Goal: Transaction & Acquisition: Purchase product/service

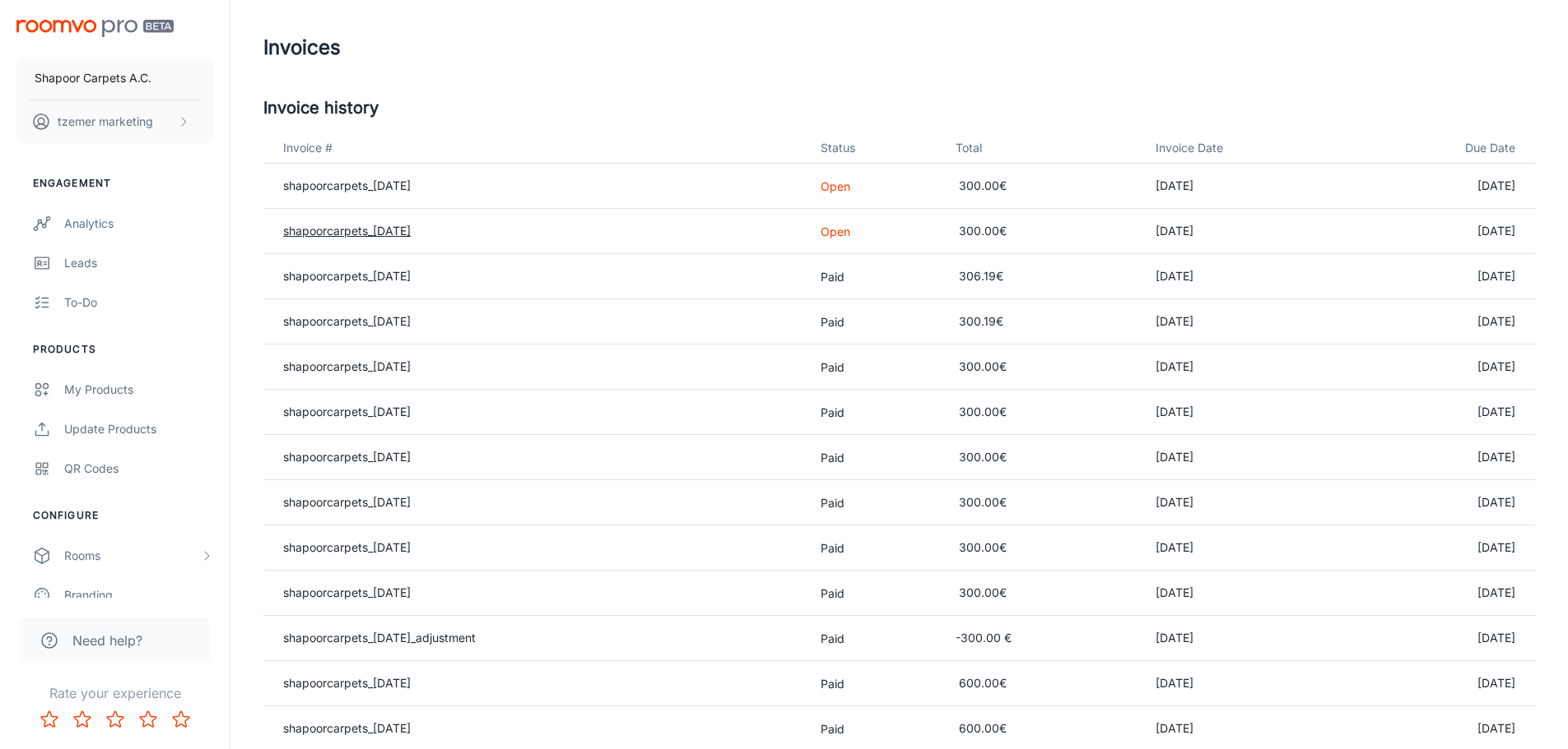
click at [382, 232] on link "shapoorcarpets_[DATE]" at bounding box center [346, 230] width 128 height 14
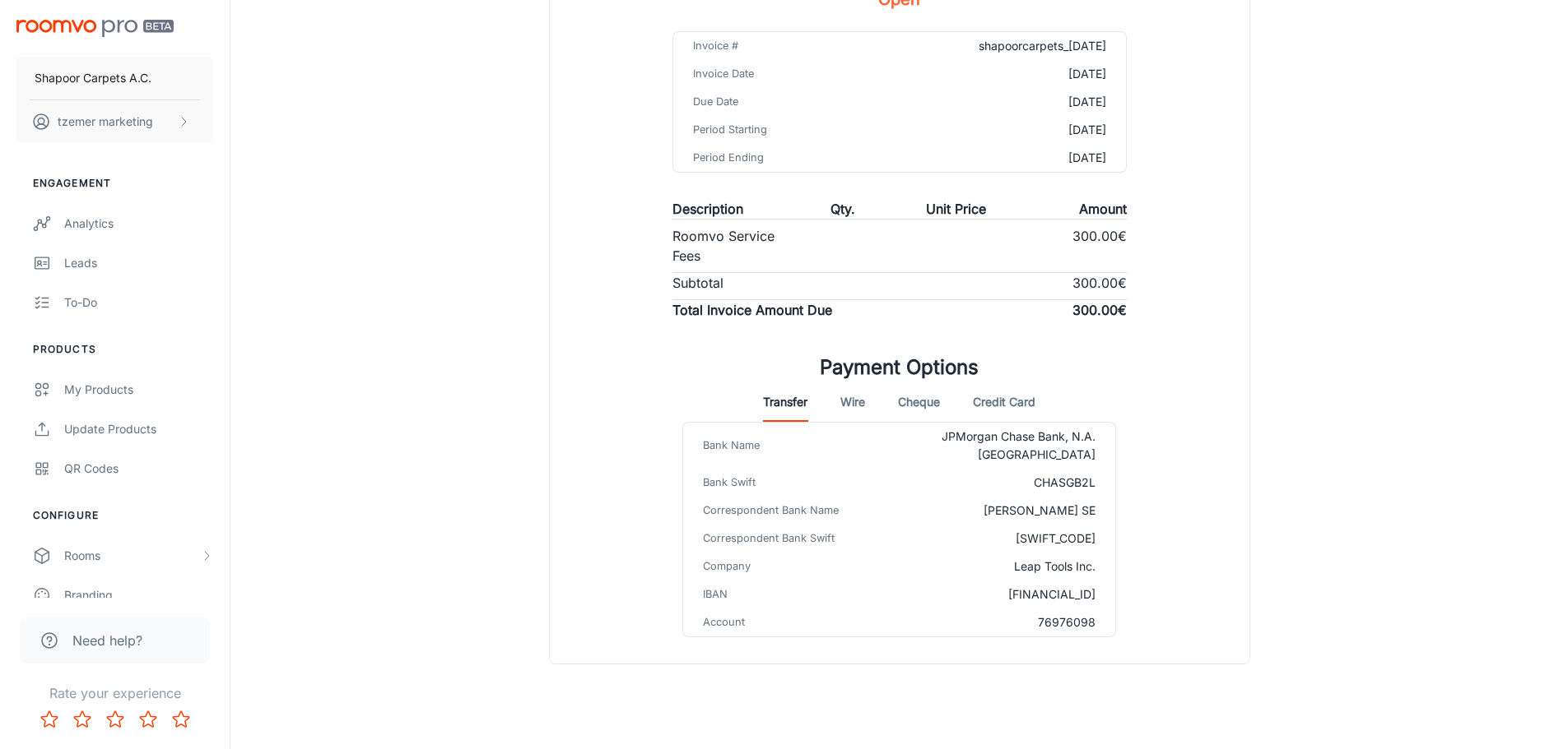
scroll to position [204, 0]
click at [1000, 396] on button "Credit Card" at bounding box center [1003, 400] width 62 height 40
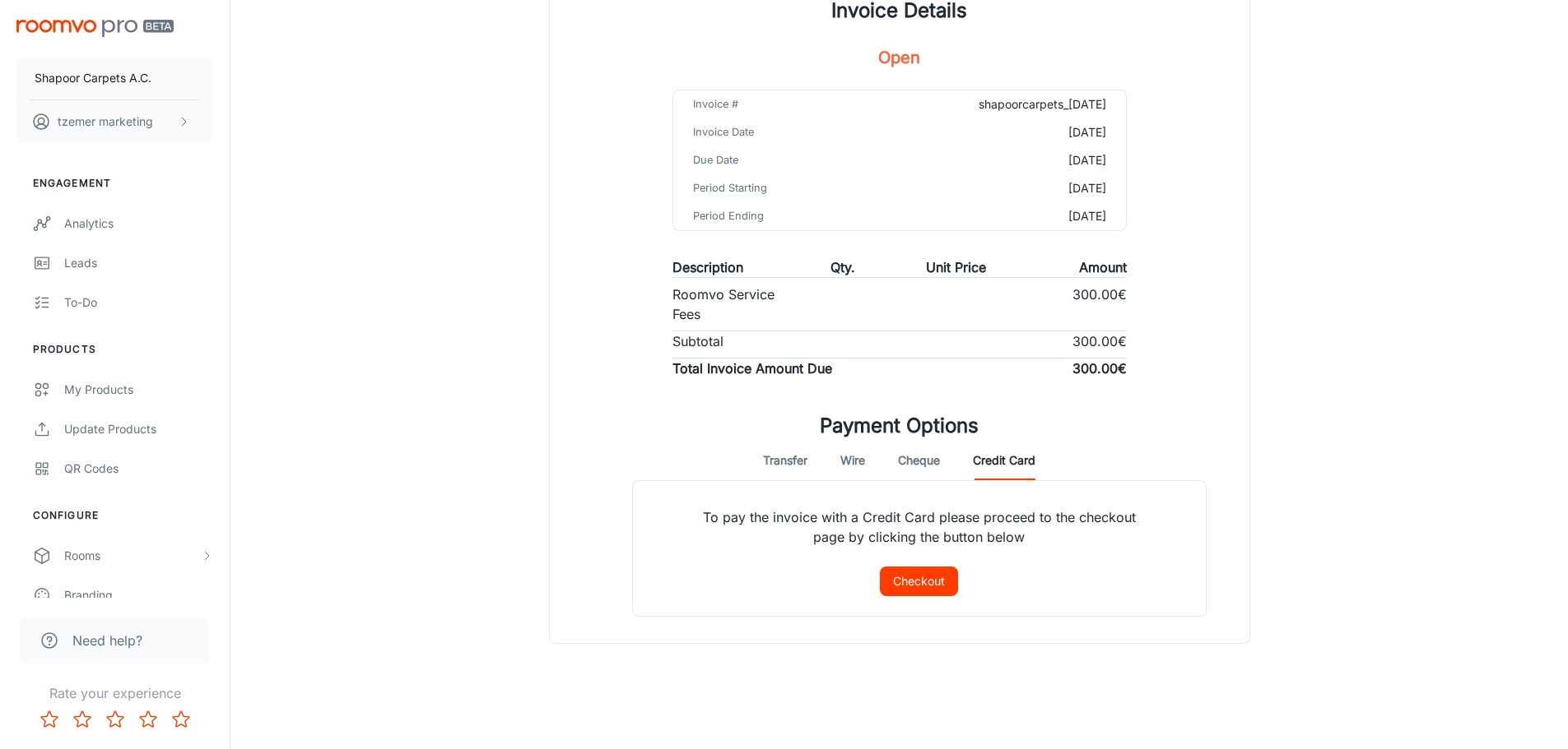
scroll to position [143, 0]
click at [913, 581] on button "Checkout" at bounding box center [918, 582] width 78 height 30
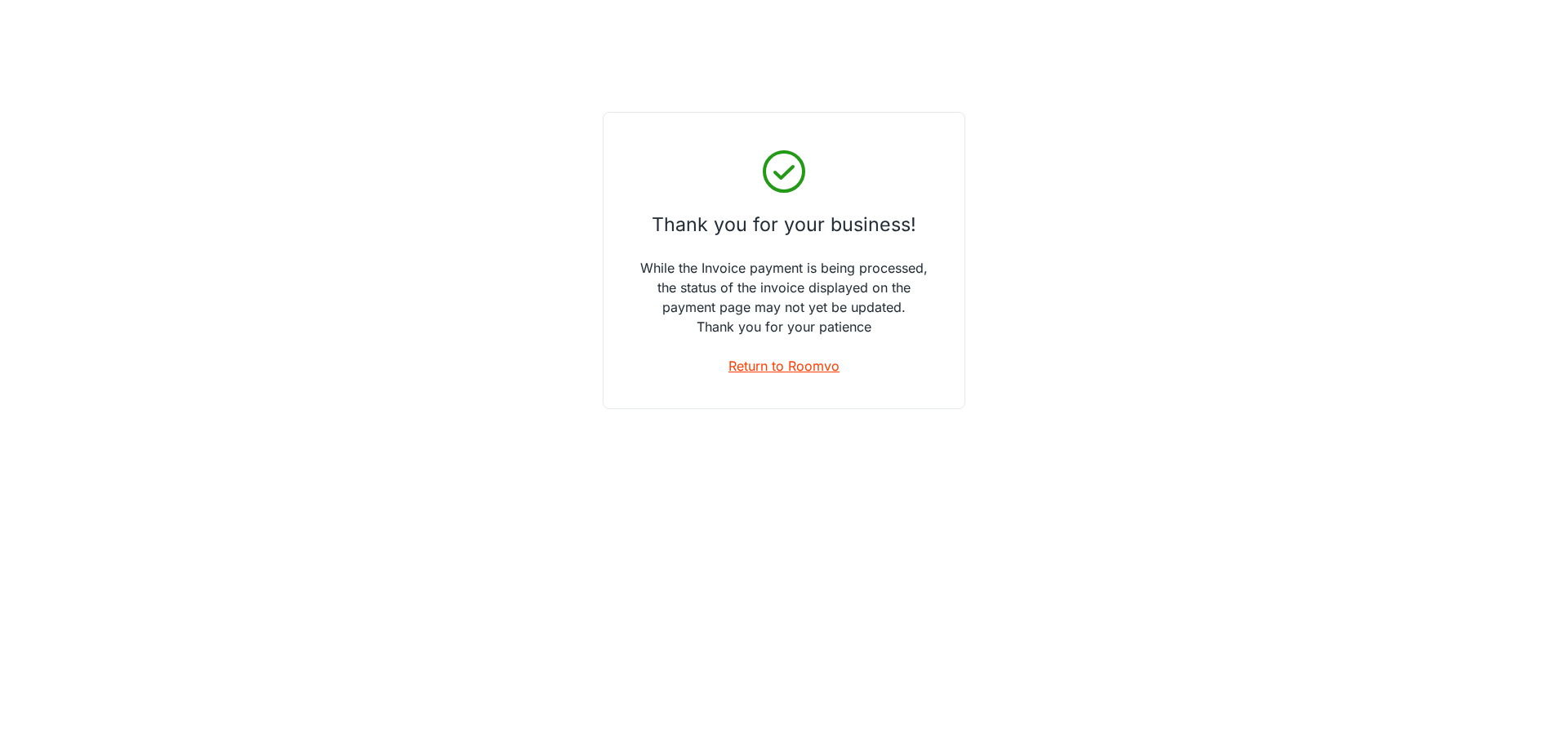
click at [762, 362] on link "Return to Roomvo" at bounding box center [784, 366] width 111 height 20
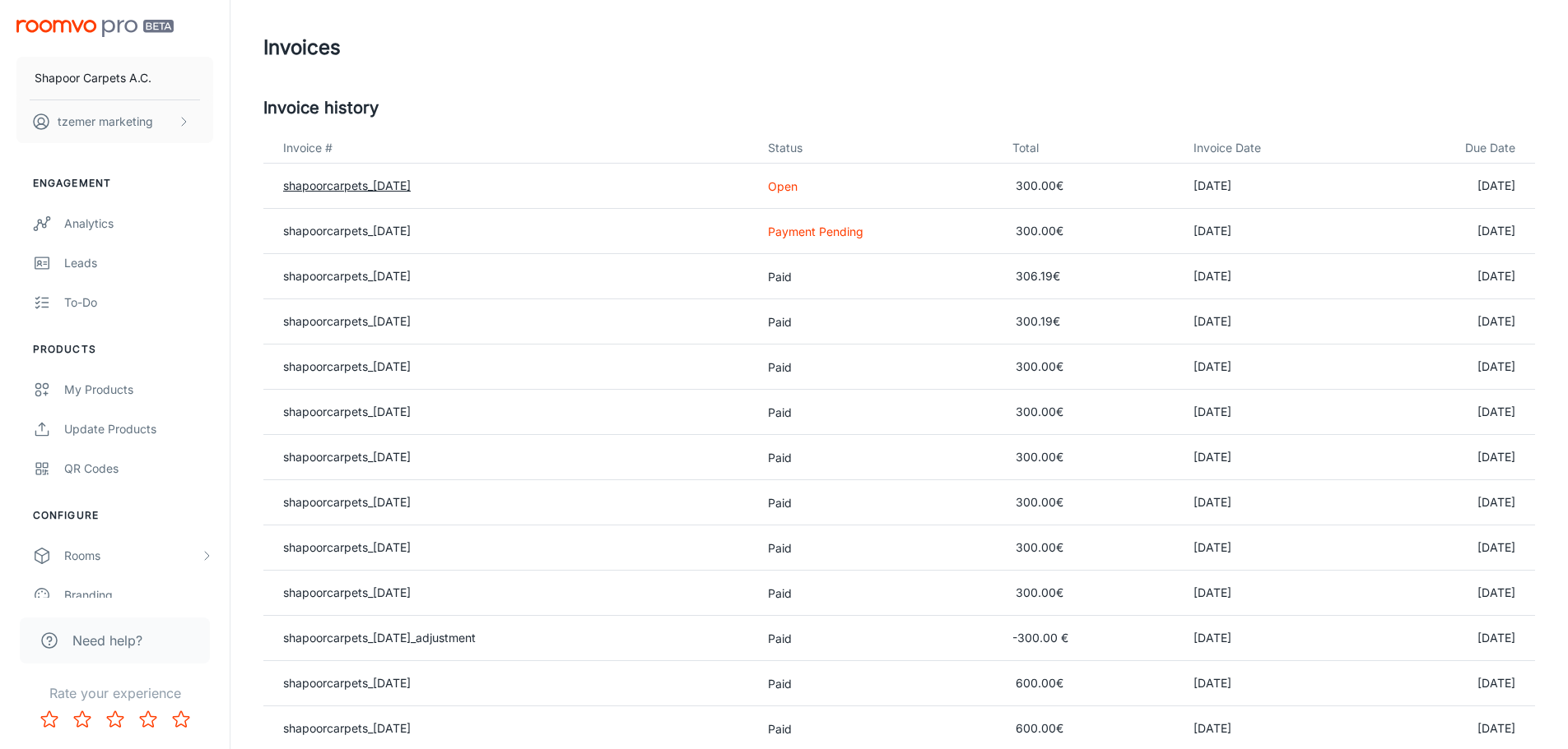
click at [386, 187] on link "shapoorcarpets_[DATE]" at bounding box center [346, 186] width 128 height 14
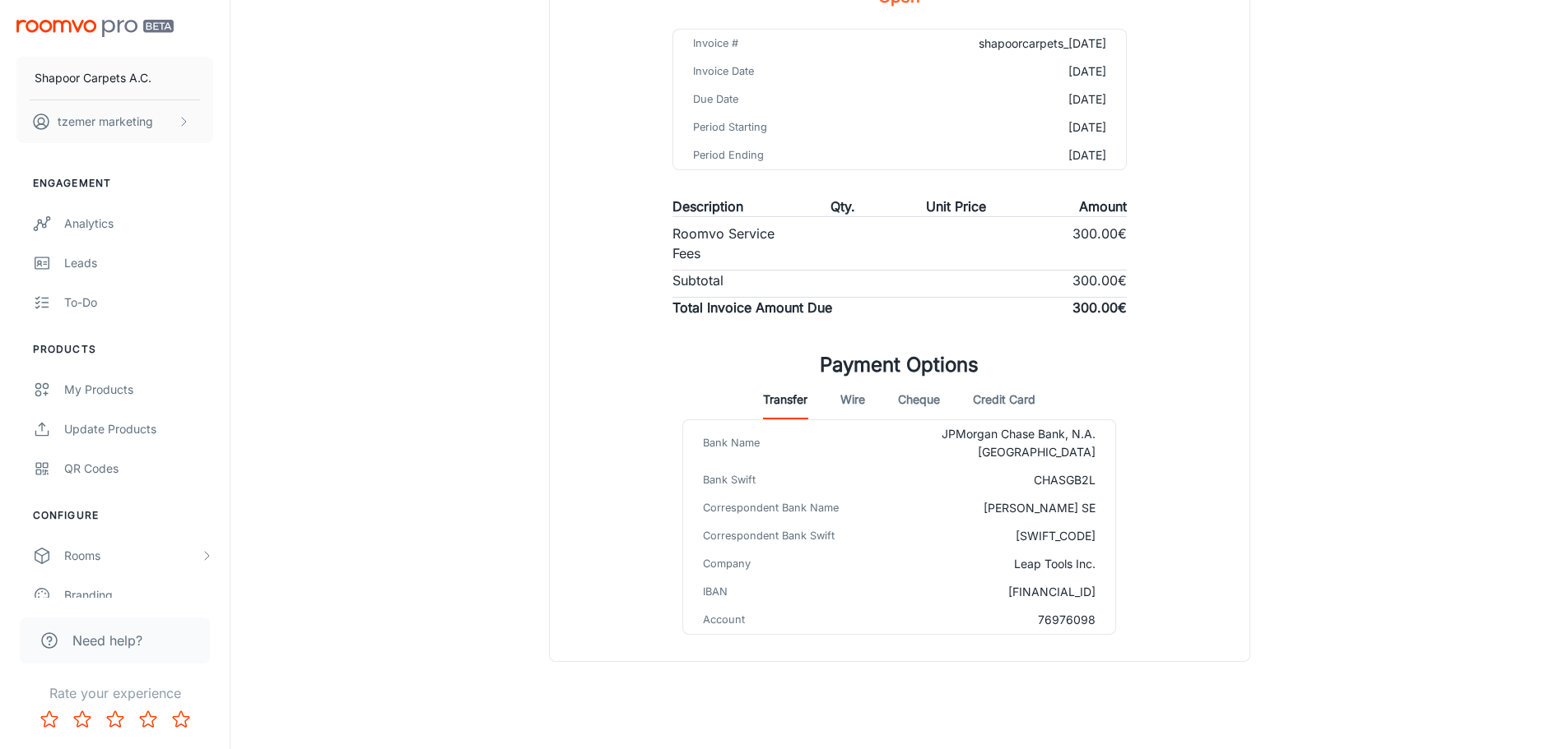
click at [1013, 397] on button "Credit Card" at bounding box center [1003, 400] width 62 height 40
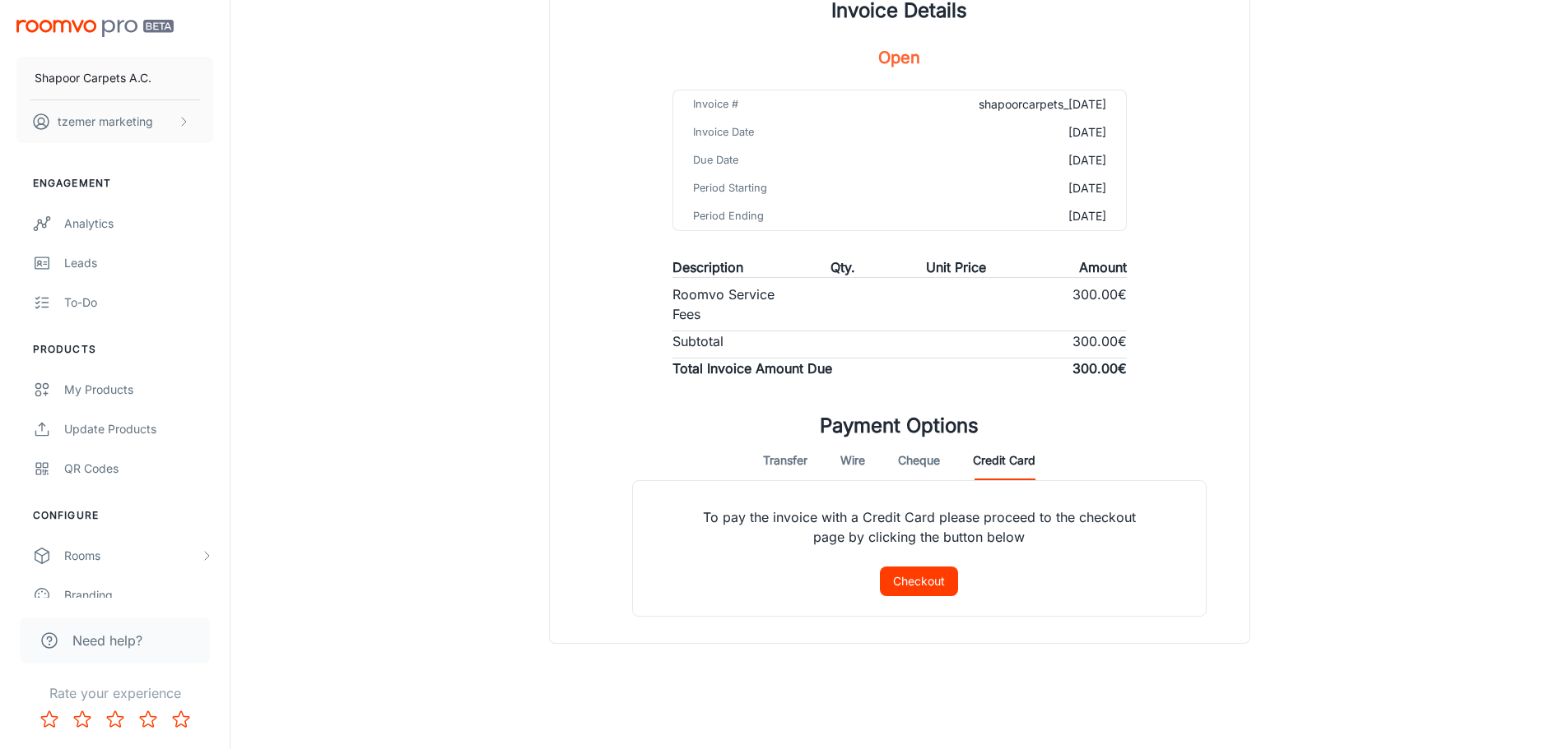
click at [918, 589] on button "Checkout" at bounding box center [918, 582] width 78 height 30
